Goal: Transaction & Acquisition: Obtain resource

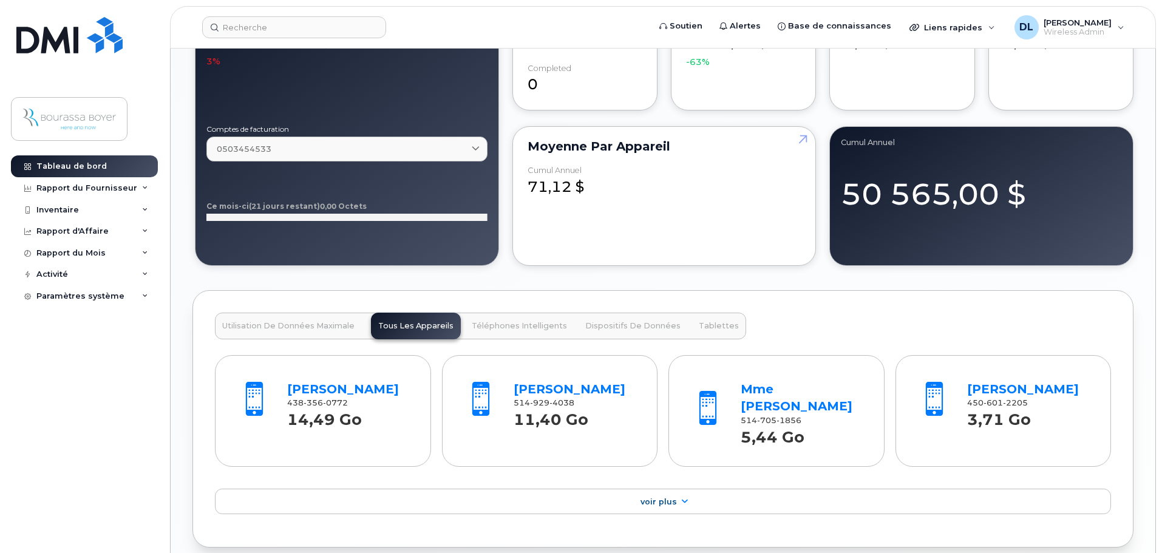
scroll to position [1032, 0]
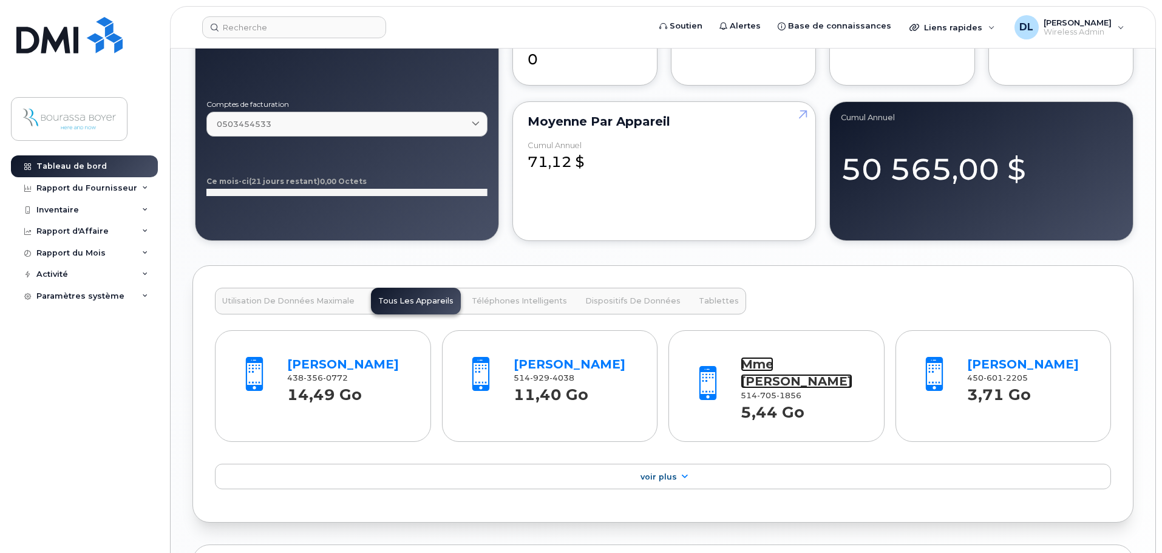
click at [759, 384] on link "Mme [PERSON_NAME]" at bounding box center [796, 373] width 112 height 32
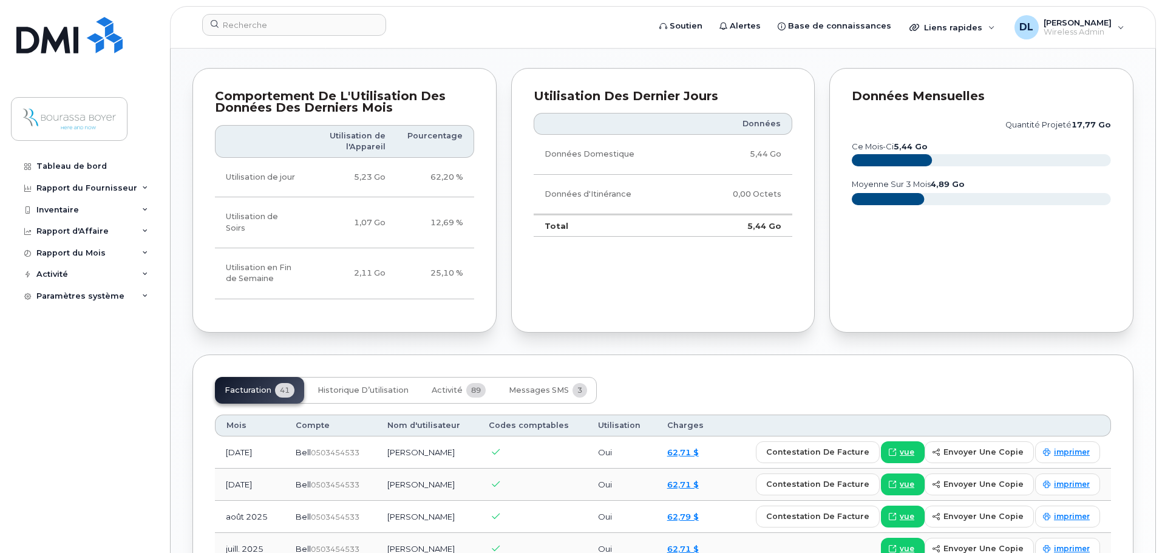
scroll to position [910, 0]
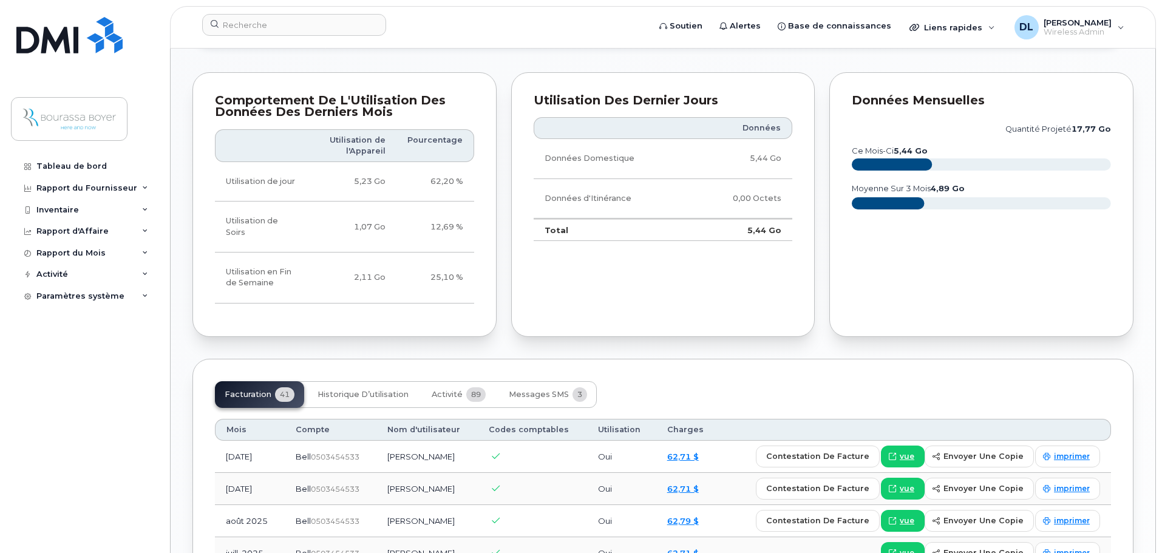
click at [107, 399] on div "Tableau de bord Rapport du Fournisseur Facturation mensuelle Quotidiennes des D…" at bounding box center [86, 344] width 150 height 379
click at [68, 211] on div "Inventaire" at bounding box center [57, 210] width 42 height 10
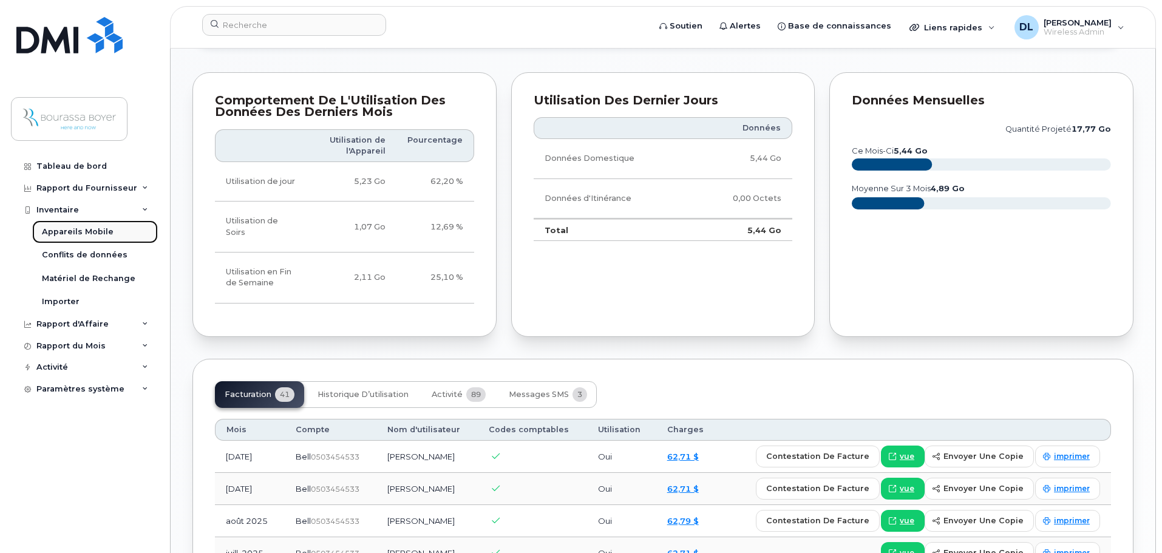
click at [72, 234] on div "Appareils Mobile" at bounding box center [78, 231] width 72 height 11
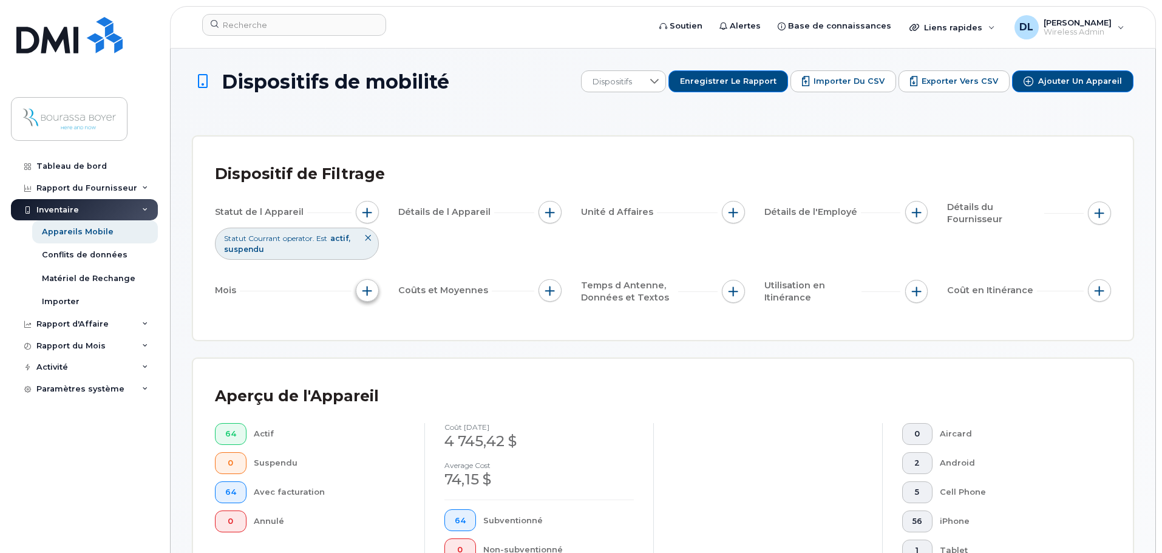
click at [363, 291] on span "button" at bounding box center [367, 291] width 10 height 10
click at [367, 328] on input "Cycle de Facturation" at bounding box center [370, 327] width 10 height 10
checkbox input "true"
click at [415, 354] on span "est" at bounding box center [414, 352] width 61 height 22
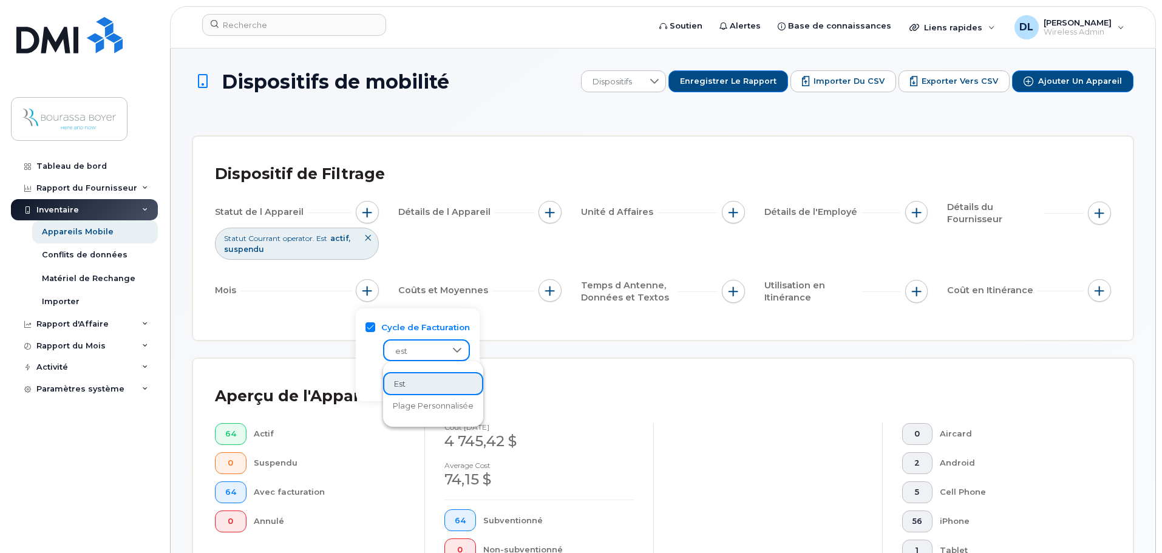
click at [415, 354] on span "est" at bounding box center [414, 352] width 61 height 22
click at [413, 380] on span at bounding box center [414, 378] width 61 height 22
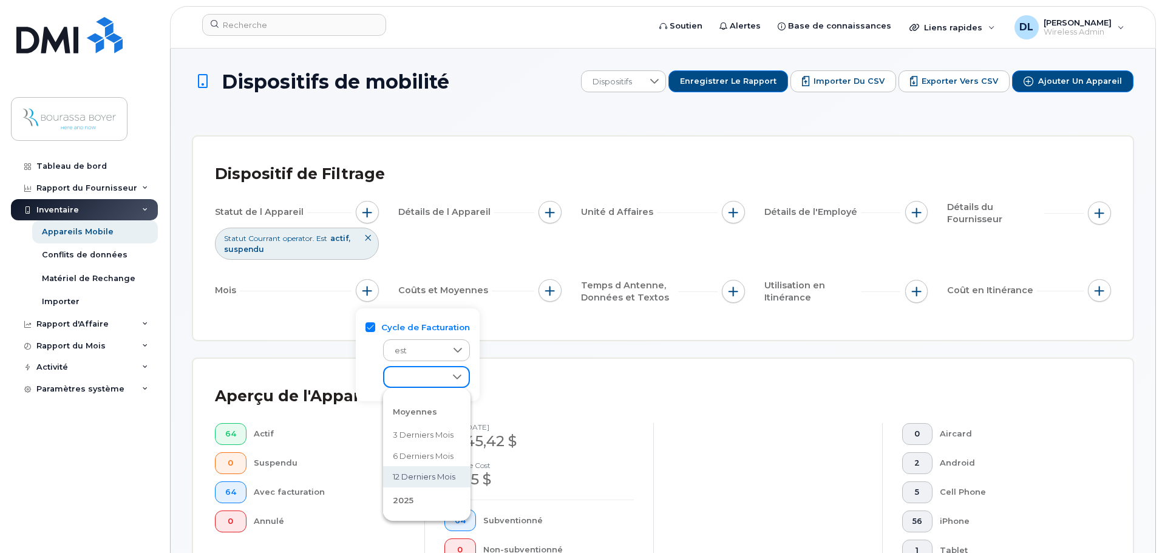
click at [405, 497] on span "2025" at bounding box center [403, 500] width 21 height 10
click at [402, 507] on li "2025" at bounding box center [426, 500] width 87 height 26
click at [407, 494] on li "2025" at bounding box center [426, 500] width 87 height 26
click at [403, 501] on span "2025" at bounding box center [403, 500] width 21 height 10
click at [576, 414] on div "Aperçu de l'Appareil 64 Actif 0 Suspendu 64 Avec facturation 0 Annulé coût Octo…" at bounding box center [663, 476] width 896 height 191
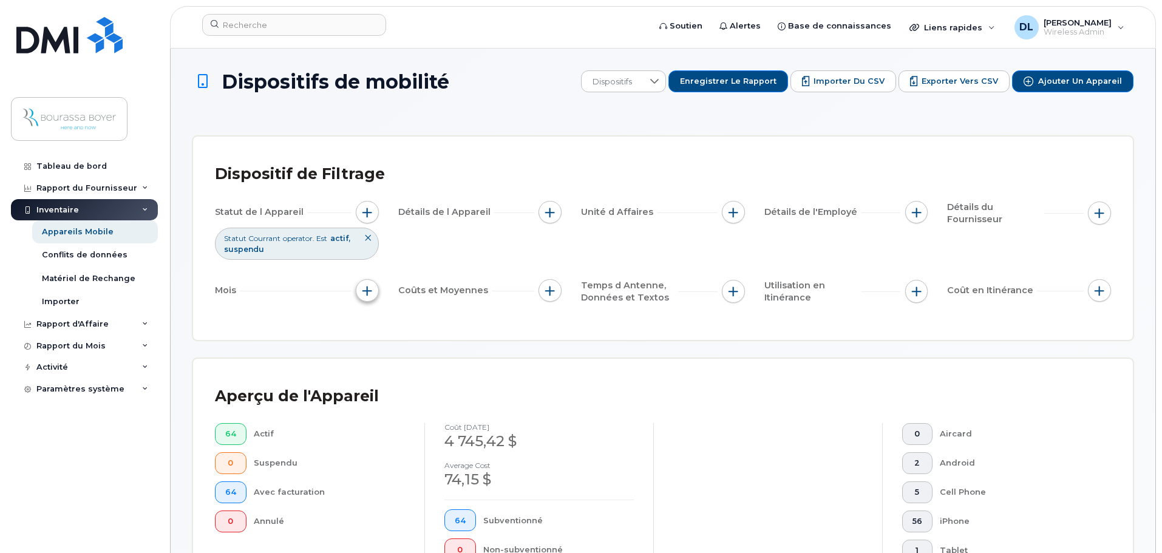
click at [369, 293] on span "button" at bounding box center [367, 291] width 10 height 10
click at [453, 379] on icon at bounding box center [458, 377] width 10 height 10
click at [405, 498] on span "2025" at bounding box center [403, 500] width 21 height 10
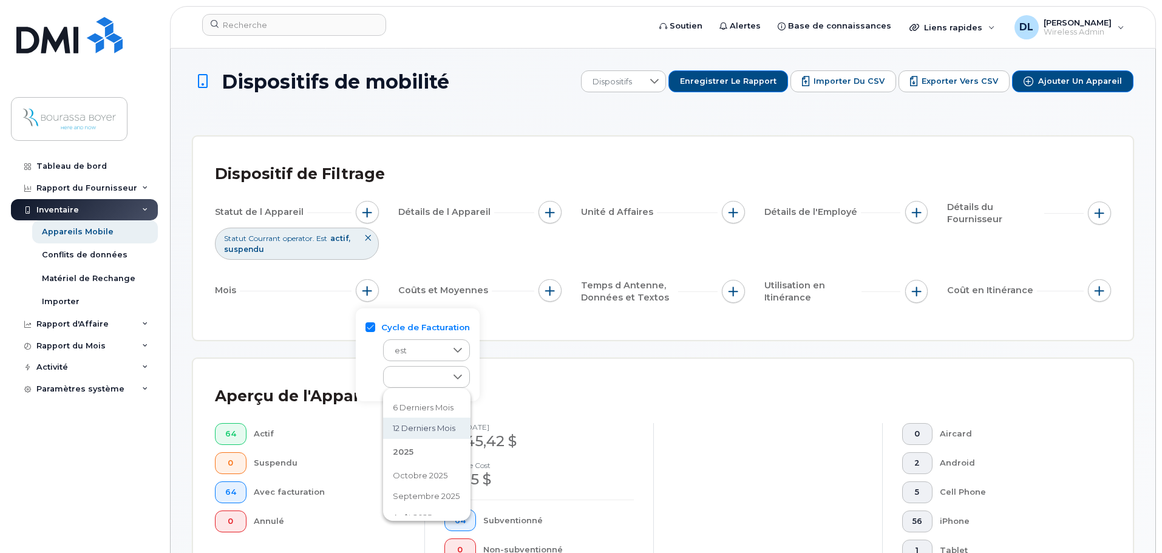
scroll to position [73, 0]
click at [421, 456] on span "octobre 2025" at bounding box center [420, 452] width 55 height 12
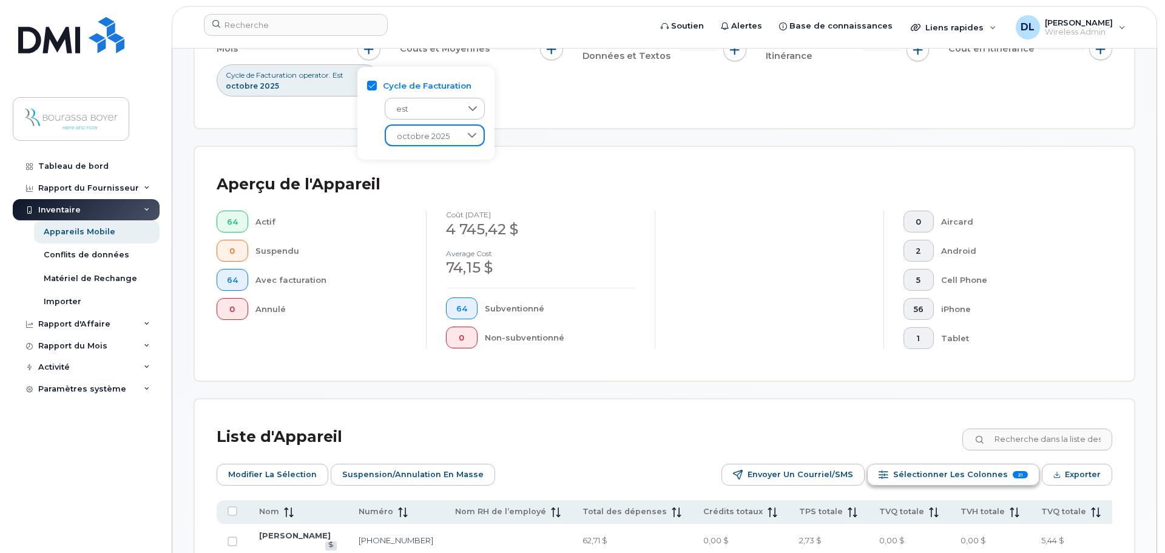
scroll to position [243, 0]
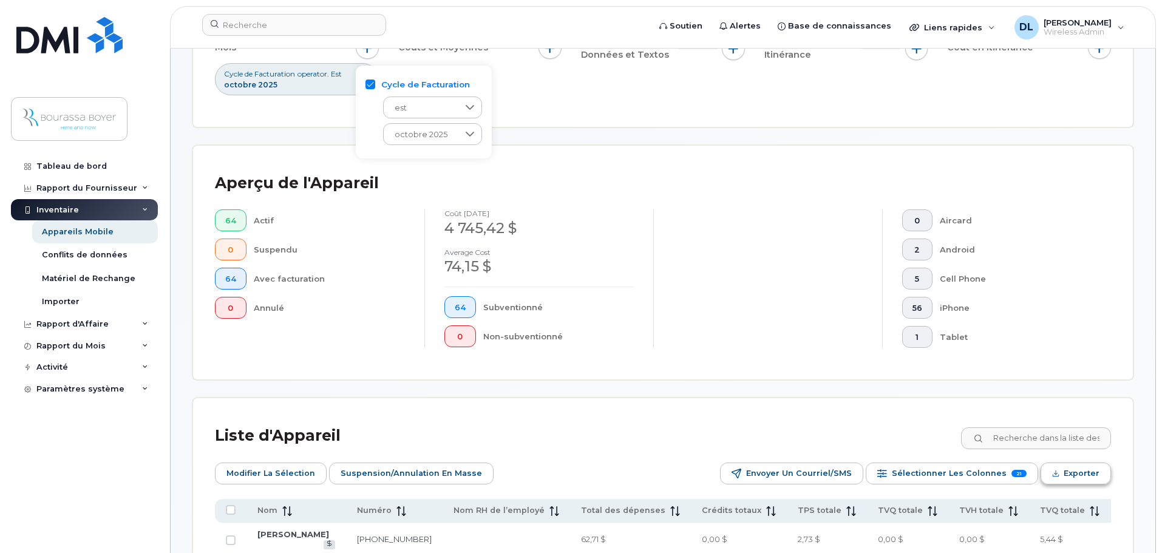
click at [1089, 472] on span "Exporter" at bounding box center [1081, 473] width 36 height 18
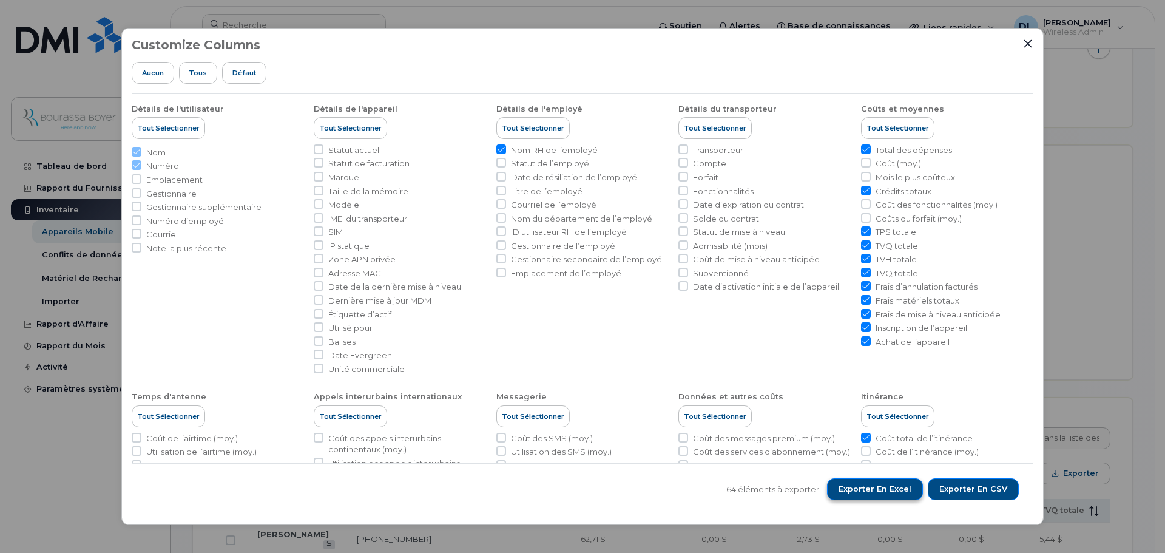
click at [875, 484] on span "Exporter en Excel" at bounding box center [875, 489] width 73 height 11
